Goal: Transaction & Acquisition: Subscribe to service/newsletter

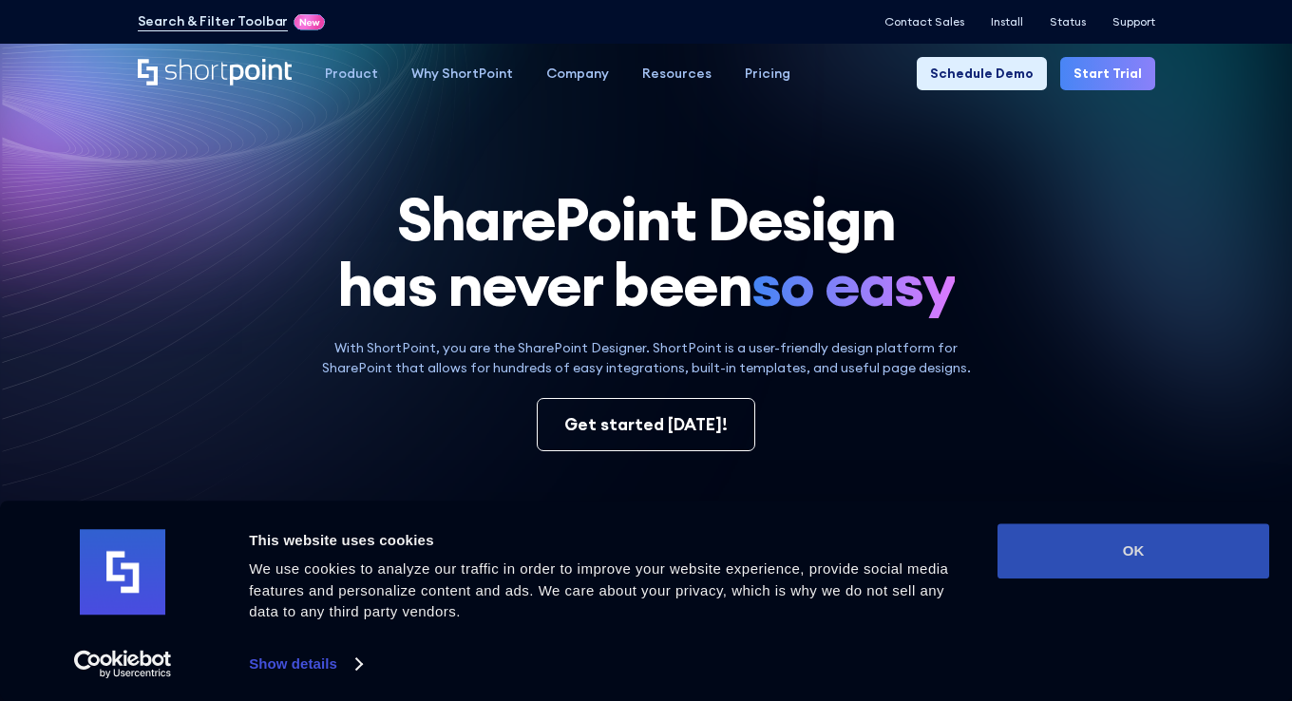
click at [1162, 557] on button "OK" at bounding box center [1134, 550] width 272 height 55
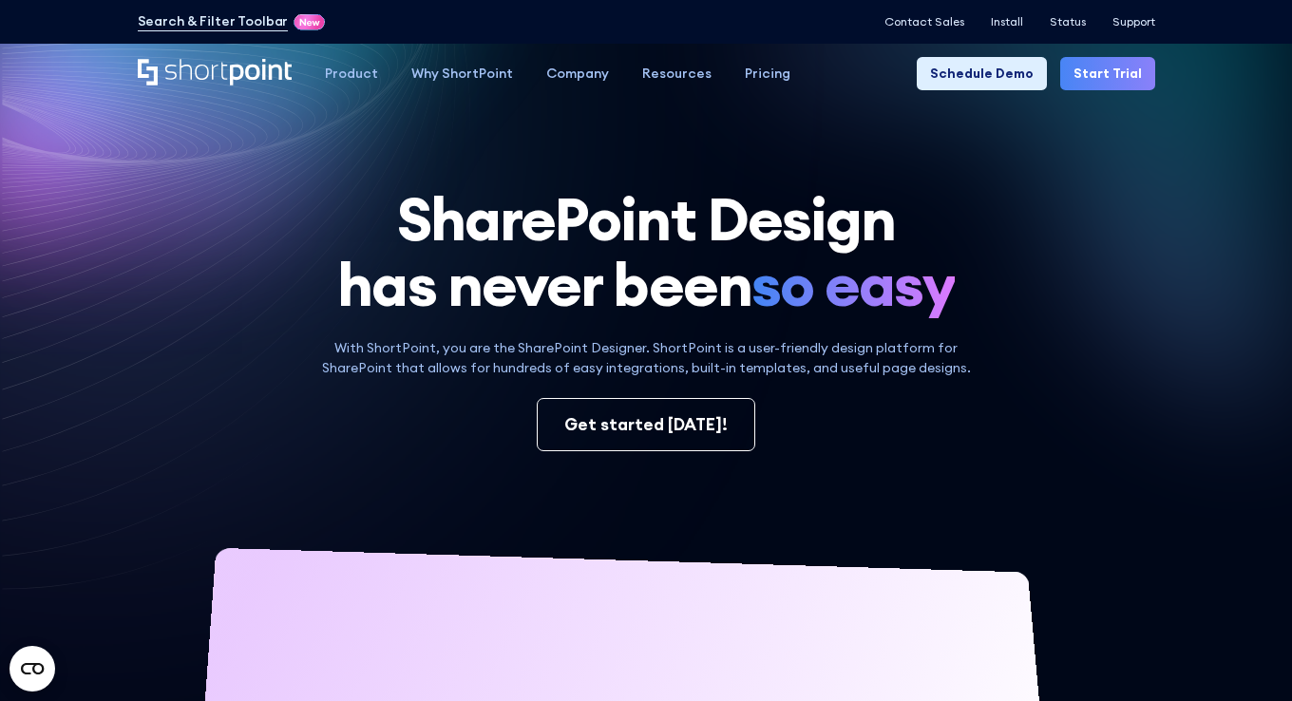
click at [1119, 68] on link "Start Trial" at bounding box center [1107, 73] width 95 height 33
